Goal: Book appointment/travel/reservation

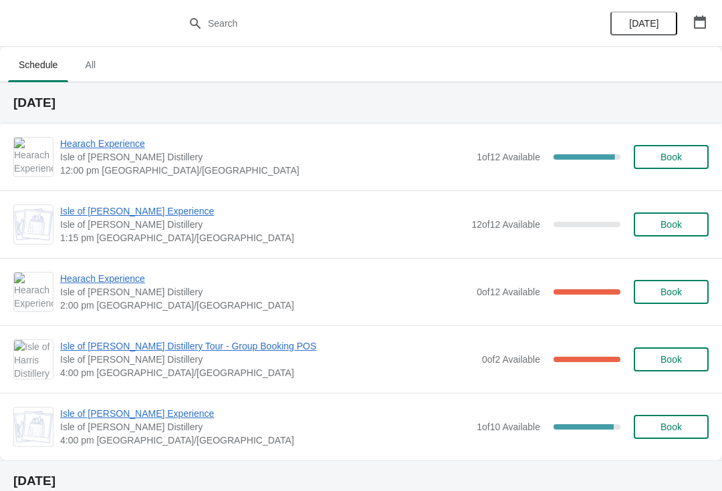
click at [702, 20] on icon "button" at bounding box center [700, 21] width 12 height 13
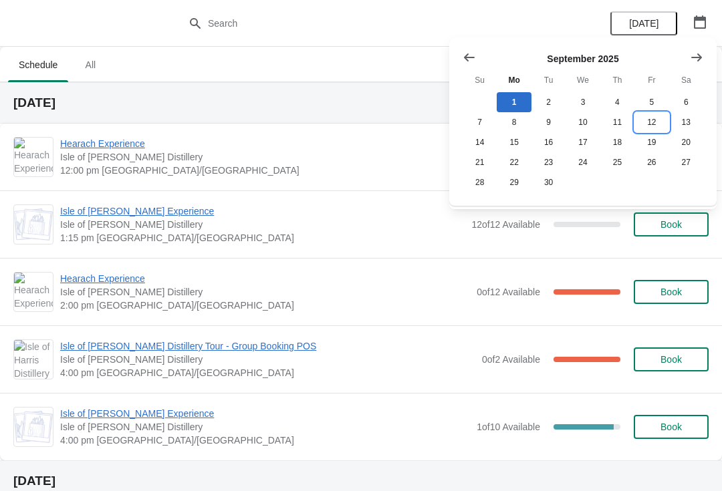
click at [651, 122] on button "12" at bounding box center [652, 122] width 34 height 20
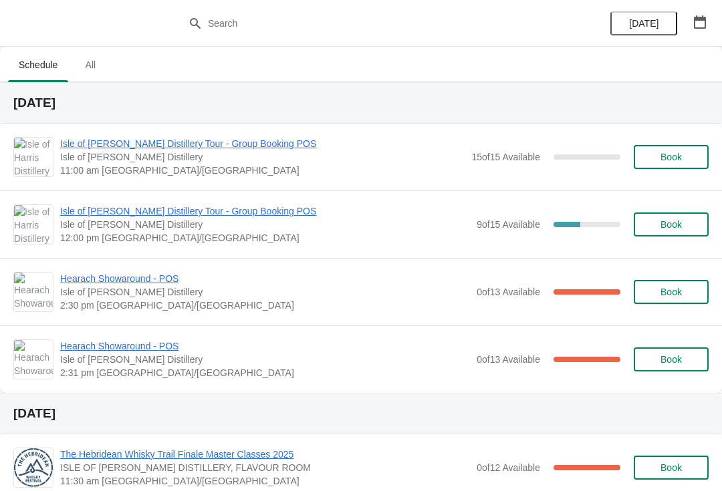
click at [224, 209] on span "Isle of [PERSON_NAME] Distillery Tour - Group Booking POS" at bounding box center [265, 211] width 410 height 13
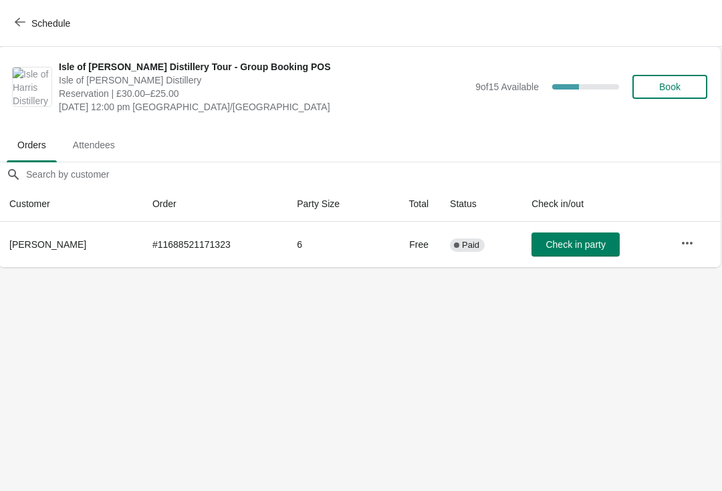
scroll to position [0, 1]
click at [8, 29] on button "Schedule" at bounding box center [44, 23] width 74 height 24
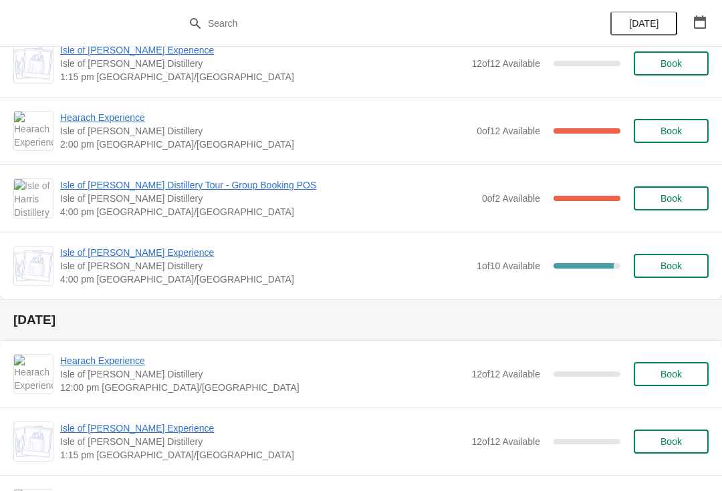
scroll to position [165, 0]
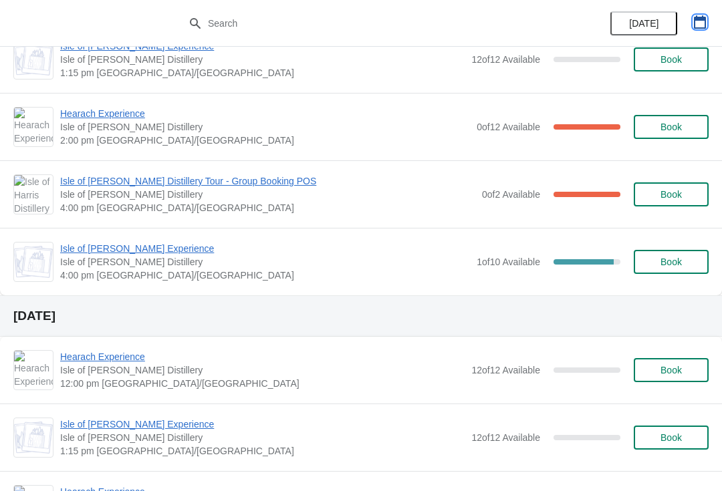
click at [710, 23] on button "button" at bounding box center [700, 22] width 24 height 24
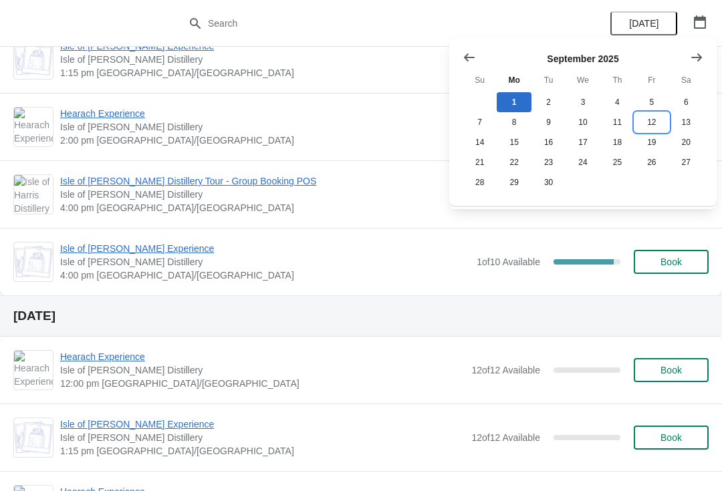
click at [652, 122] on button "12" at bounding box center [652, 122] width 34 height 20
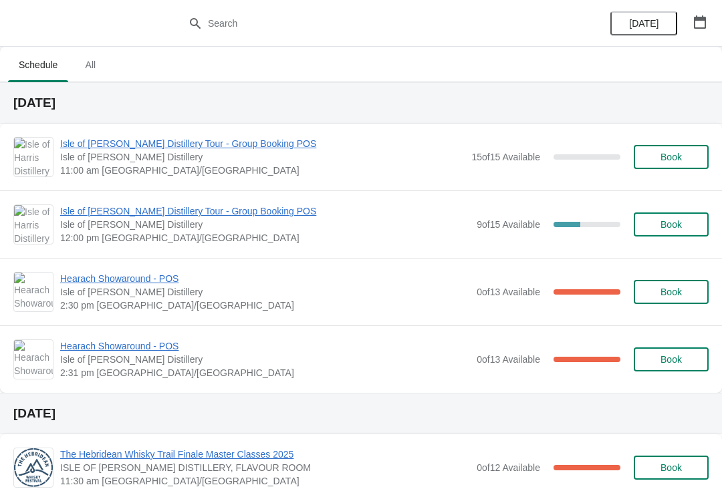
click at [247, 217] on span "Isle of [PERSON_NAME] Distillery Tour - Group Booking POS" at bounding box center [265, 211] width 410 height 13
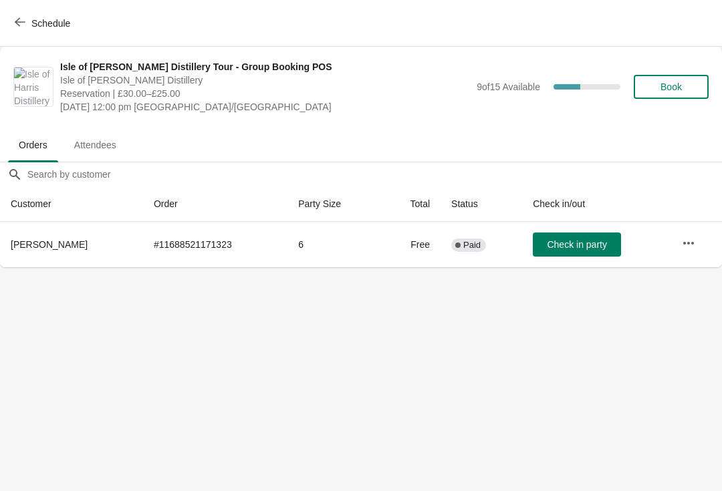
click at [691, 245] on icon "button" at bounding box center [688, 243] width 13 height 13
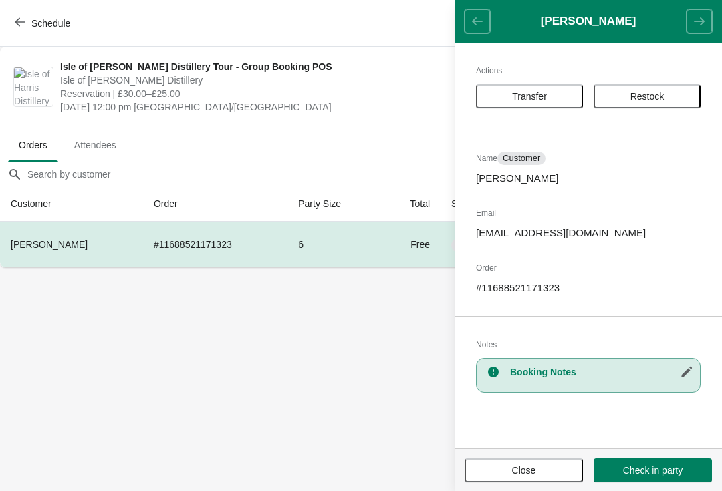
click at [308, 369] on body "Schedule [GEOGRAPHIC_DATA][PERSON_NAME] Distillery Tour - Group Booking POS [GE…" at bounding box center [361, 245] width 722 height 491
click at [10, 19] on button "Schedule" at bounding box center [44, 23] width 74 height 24
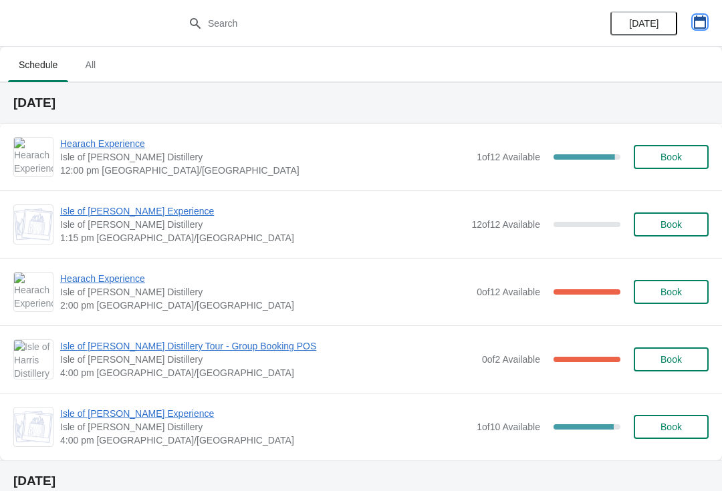
click at [700, 26] on icon "button" at bounding box center [699, 21] width 13 height 13
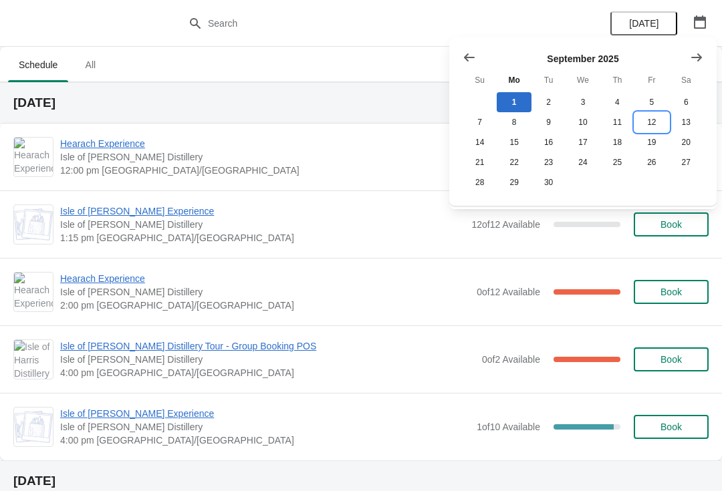
click at [650, 128] on button "12" at bounding box center [652, 122] width 34 height 20
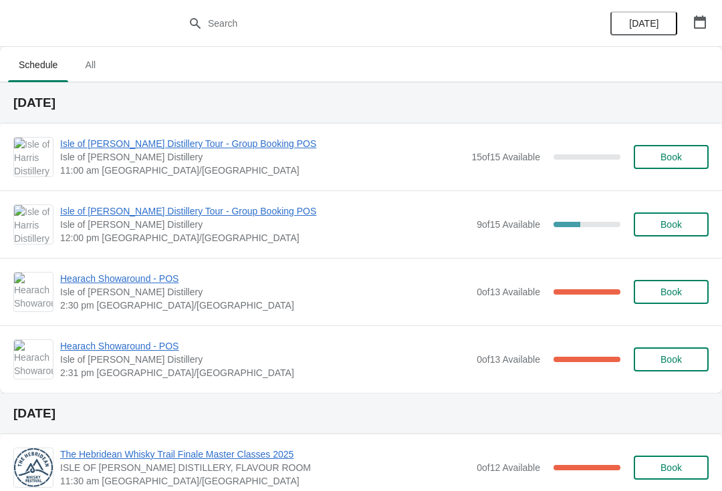
click at [205, 213] on span "Isle of [PERSON_NAME] Distillery Tour - Group Booking POS" at bounding box center [265, 211] width 410 height 13
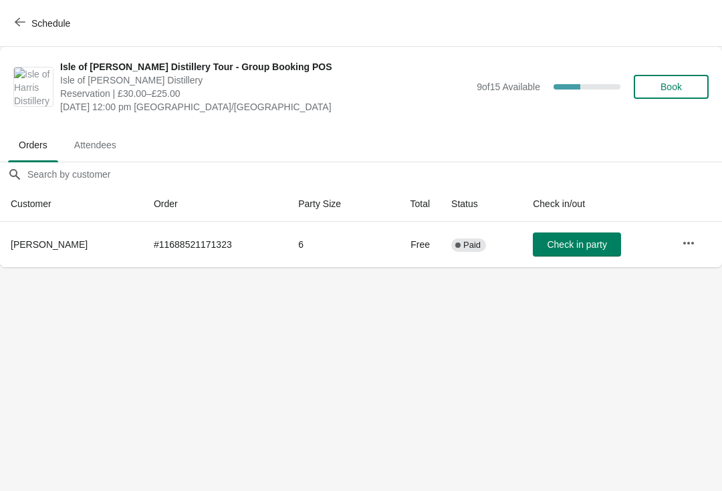
click at [680, 247] on button "button" at bounding box center [689, 243] width 24 height 24
